Goal: Task Accomplishment & Management: Manage account settings

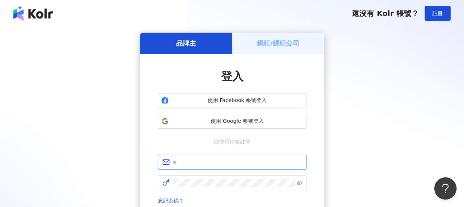
type input "**********"
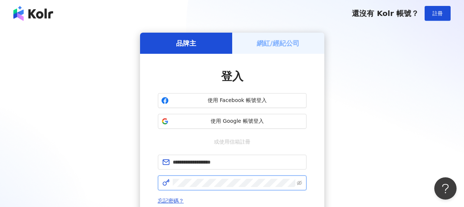
scroll to position [110, 0]
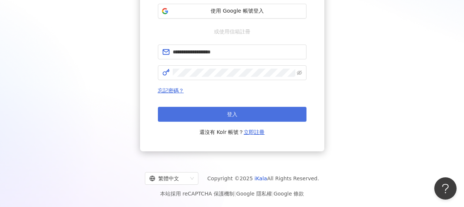
click at [230, 117] on span "登入" at bounding box center [232, 114] width 10 height 6
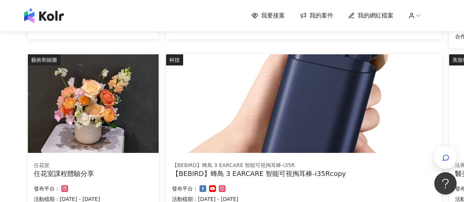
scroll to position [571, 0]
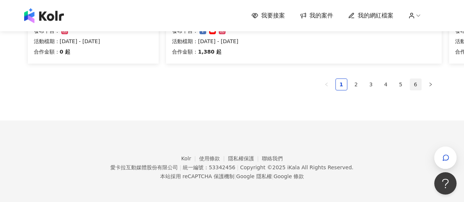
click at [414, 84] on link "6" at bounding box center [415, 84] width 11 height 11
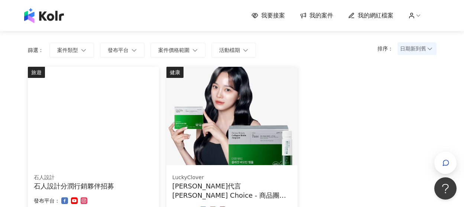
scroll to position [221, 0]
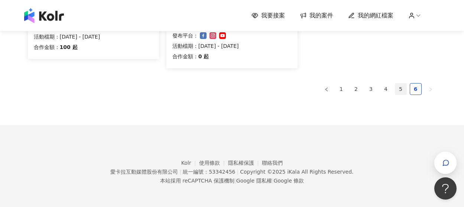
click at [398, 90] on link "5" at bounding box center [400, 88] width 11 height 11
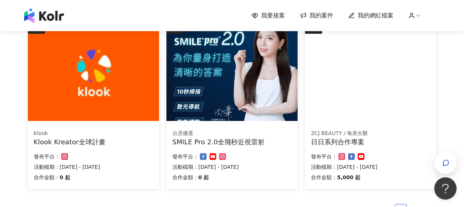
scroll to position [504, 0]
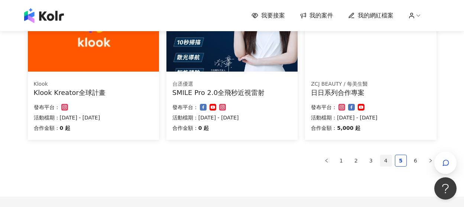
click at [383, 160] on link "4" at bounding box center [385, 160] width 11 height 11
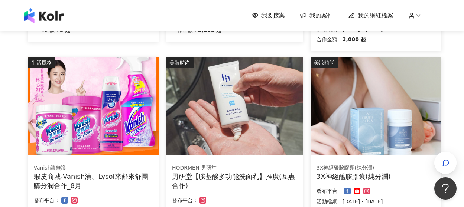
scroll to position [514, 0]
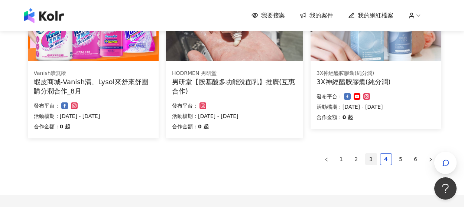
click at [368, 156] on link "3" at bounding box center [370, 159] width 11 height 11
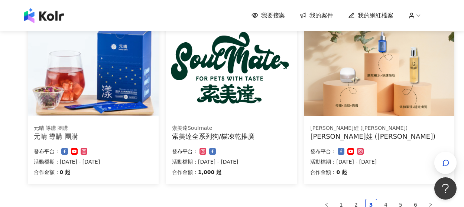
scroll to position [523, 0]
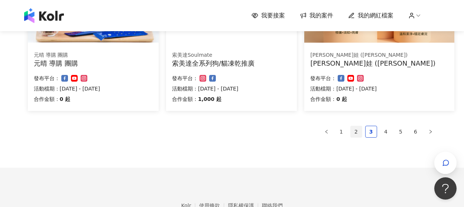
click at [355, 134] on link "2" at bounding box center [355, 131] width 11 height 11
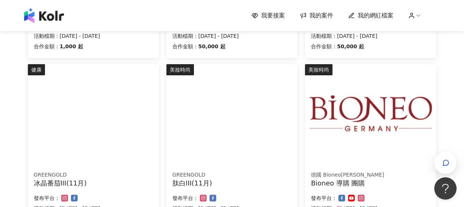
scroll to position [0, 0]
